Goal: Task Accomplishment & Management: Use online tool/utility

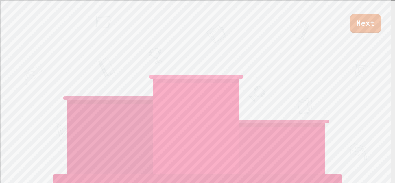
click at [370, 24] on link "Next" at bounding box center [366, 23] width 30 height 18
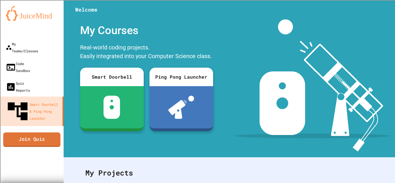
click at [44, 132] on link "Join Quiz" at bounding box center [31, 139] width 57 height 14
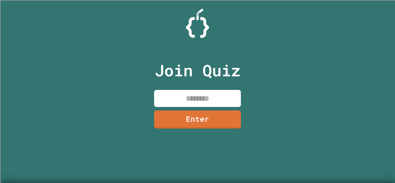
click at [178, 94] on input at bounding box center [197, 98] width 87 height 17
type input "********"
click at [231, 121] on link "Enter" at bounding box center [197, 119] width 87 height 18
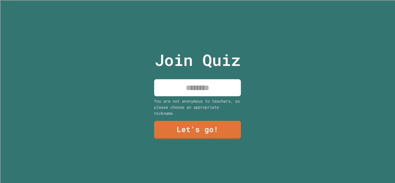
click at [182, 91] on input at bounding box center [197, 87] width 87 height 17
type input "*****"
click at [226, 126] on link "Let's go!" at bounding box center [197, 130] width 87 height 18
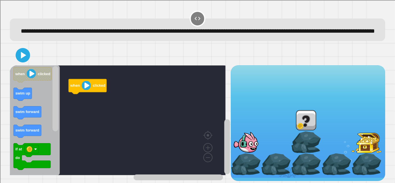
scroll to position [12, 0]
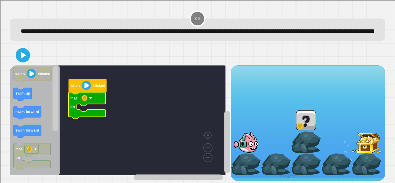
click at [89, 97] on rect "Blockly Workspace" at bounding box center [87, 98] width 14 height 8
click at [128, 103] on rect "Blockly Workspace" at bounding box center [118, 120] width 216 height 110
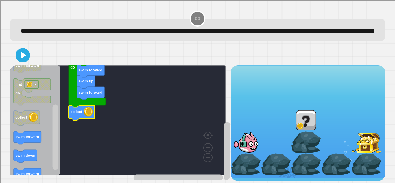
click at [226, 140] on div "when clicked if at do swim forward swim up swim forward collect when clicked sw…" at bounding box center [197, 123] width 375 height 116
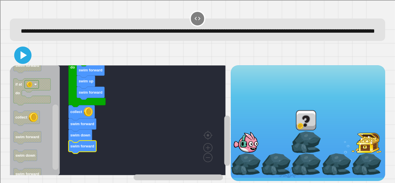
click at [21, 56] on icon at bounding box center [24, 55] width 6 height 8
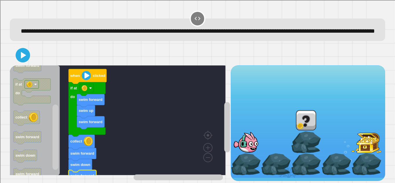
click at [93, 86] on rect "Blockly Workspace" at bounding box center [87, 88] width 14 height 8
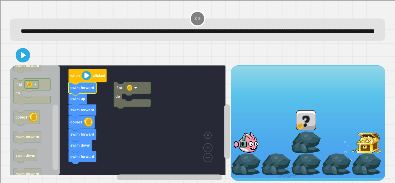
click at [23, 60] on div at bounding box center [197, 55] width 375 height 20
click at [18, 51] on icon at bounding box center [23, 55] width 12 height 12
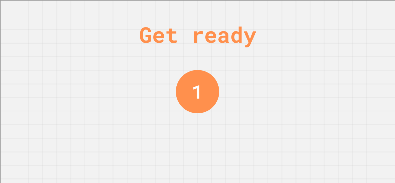
click at [372, 117] on div "Get ready 1" at bounding box center [197, 91] width 395 height 183
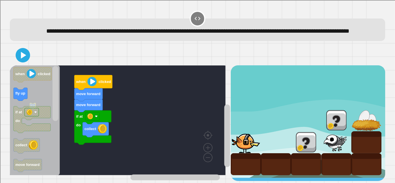
click at [27, 101] on icon "Blockly Workspace" at bounding box center [21, 94] width 14 height 13
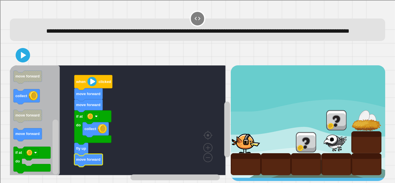
click at [44, 157] on icon "Blockly Workspace" at bounding box center [32, 160] width 37 height 27
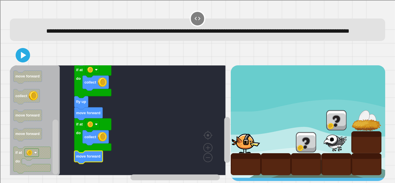
click at [22, 58] on icon at bounding box center [23, 55] width 5 height 7
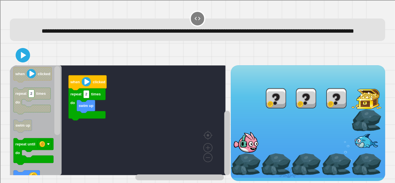
scroll to position [12, 0]
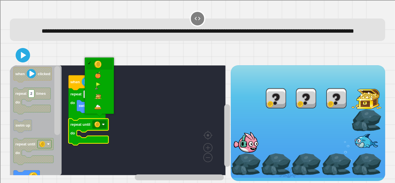
click at [102, 124] on image "Blockly Workspace" at bounding box center [103, 124] width 3 height 3
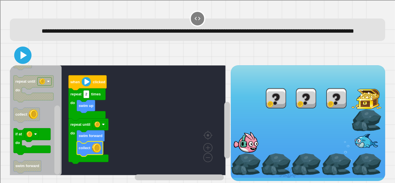
click at [24, 52] on icon at bounding box center [24, 55] width 6 height 8
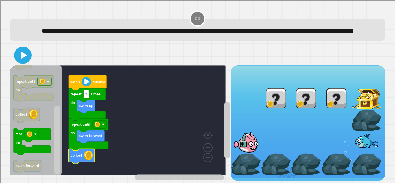
click at [24, 55] on icon at bounding box center [24, 55] width 6 height 8
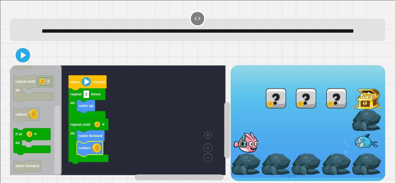
click at [23, 57] on icon at bounding box center [23, 55] width 12 height 12
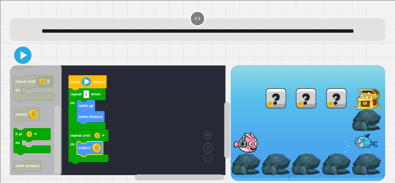
click at [28, 51] on icon at bounding box center [23, 55] width 14 height 14
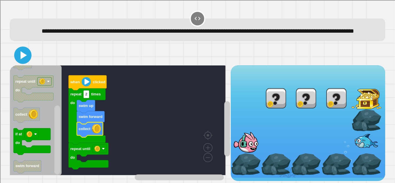
click at [25, 55] on icon at bounding box center [23, 55] width 14 height 14
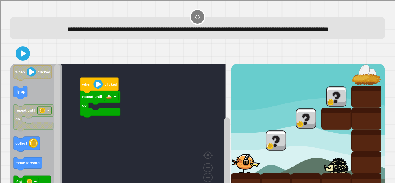
scroll to position [34, 0]
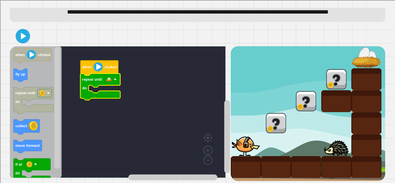
click at [109, 77] on image "Blockly Workspace" at bounding box center [109, 80] width 6 height 6
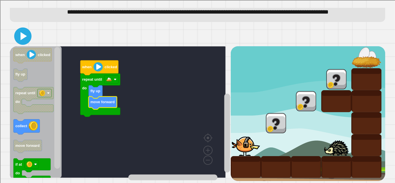
click at [23, 36] on icon at bounding box center [23, 36] width 14 height 14
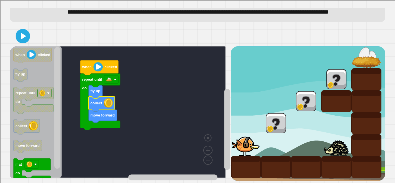
click at [30, 32] on div at bounding box center [197, 36] width 375 height 20
click at [27, 32] on icon at bounding box center [23, 36] width 14 height 14
click at [104, 115] on icon "Blockly Workspace" at bounding box center [103, 116] width 28 height 13
click at [22, 32] on icon at bounding box center [24, 36] width 6 height 8
drag, startPoint x: 22, startPoint y: 32, endPoint x: 28, endPoint y: 34, distance: 6.0
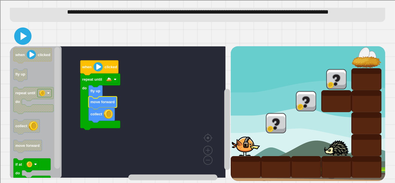
click at [28, 34] on icon at bounding box center [23, 36] width 14 height 14
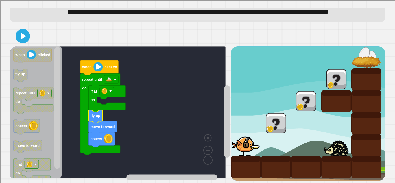
click at [96, 113] on icon "Blockly Workspace" at bounding box center [96, 116] width 14 height 13
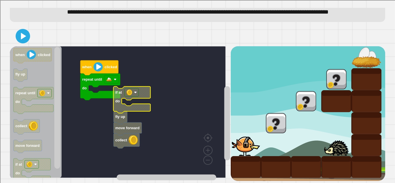
click at [200, 88] on rect "Blockly Workspace" at bounding box center [118, 112] width 216 height 132
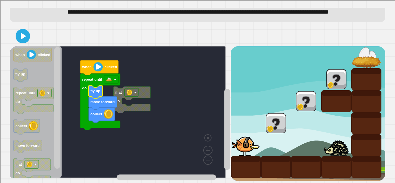
click at [114, 114] on g "if at do when clicked repeat until do fly up move forward collect" at bounding box center [120, 112] width 221 height 132
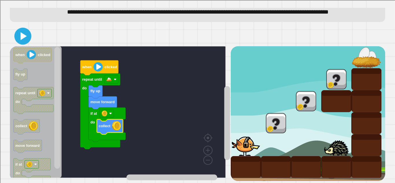
click at [22, 32] on icon at bounding box center [24, 36] width 6 height 8
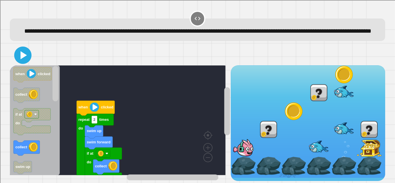
click at [27, 62] on icon at bounding box center [23, 55] width 14 height 14
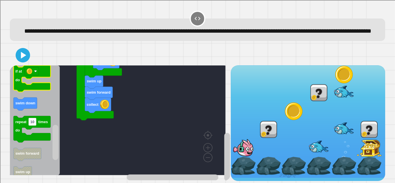
click at [23, 92] on icon "Blockly Workspace" at bounding box center [32, 78] width 37 height 27
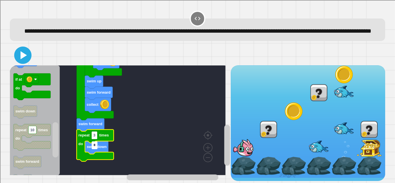
type input "*"
click at [24, 59] on icon at bounding box center [24, 55] width 6 height 8
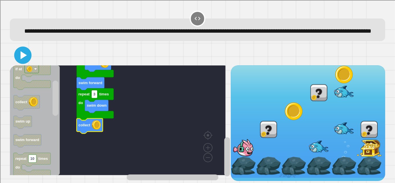
click at [23, 59] on icon at bounding box center [24, 55] width 6 height 8
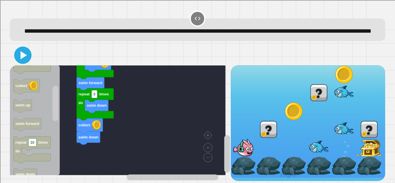
click at [26, 60] on icon at bounding box center [23, 55] width 14 height 14
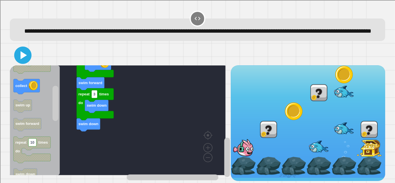
click at [22, 59] on icon at bounding box center [24, 55] width 6 height 8
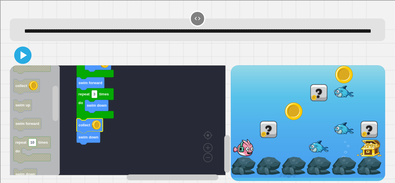
click at [21, 62] on icon at bounding box center [23, 55] width 14 height 14
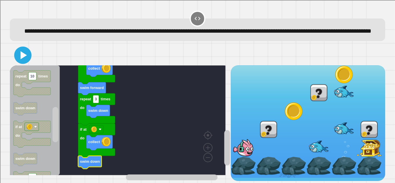
click at [21, 59] on icon at bounding box center [24, 55] width 6 height 8
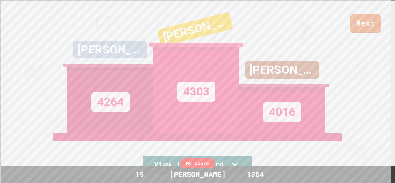
click at [373, 19] on link "Next" at bounding box center [366, 23] width 30 height 18
